Goal: Task Accomplishment & Management: Use online tool/utility

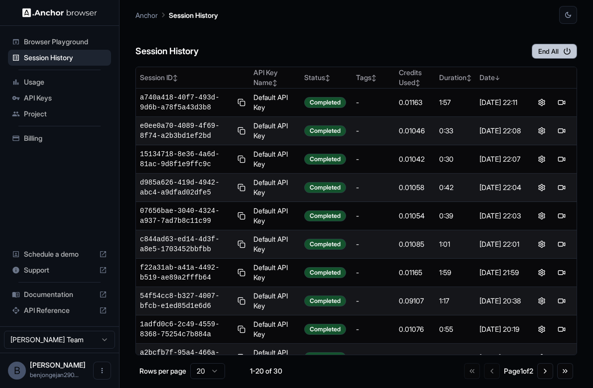
click at [537, 51] on button "End All" at bounding box center [554, 51] width 45 height 15
